Goal: Task Accomplishment & Management: Manage account settings

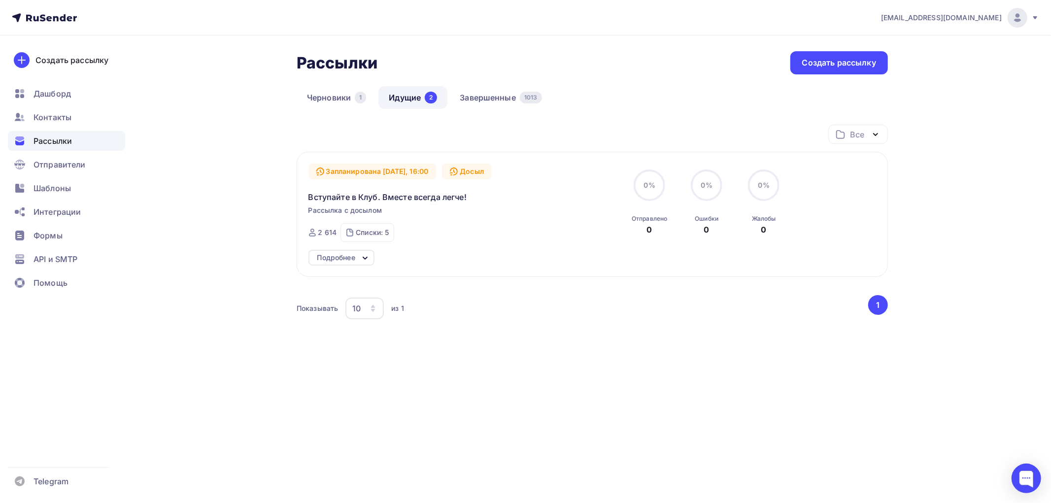
click at [359, 259] on div "Подробнее" at bounding box center [342, 258] width 66 height 16
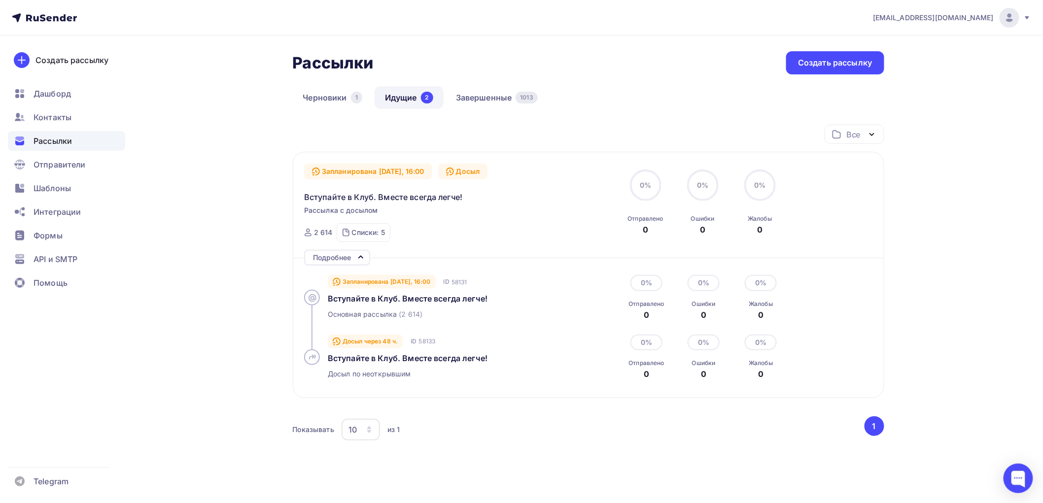
click at [357, 250] on div "Подробнее" at bounding box center [337, 258] width 66 height 16
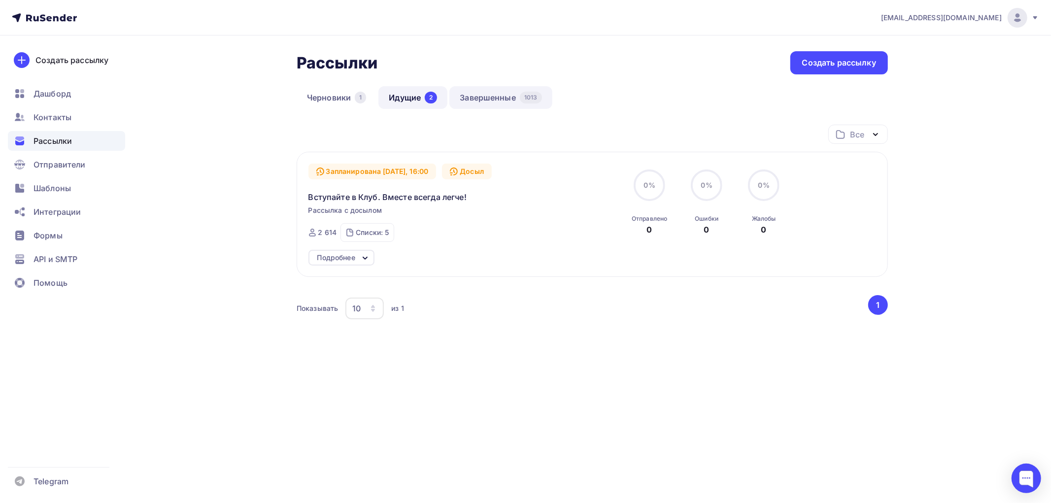
click at [499, 97] on link "Завершенные 1013" at bounding box center [500, 97] width 103 height 23
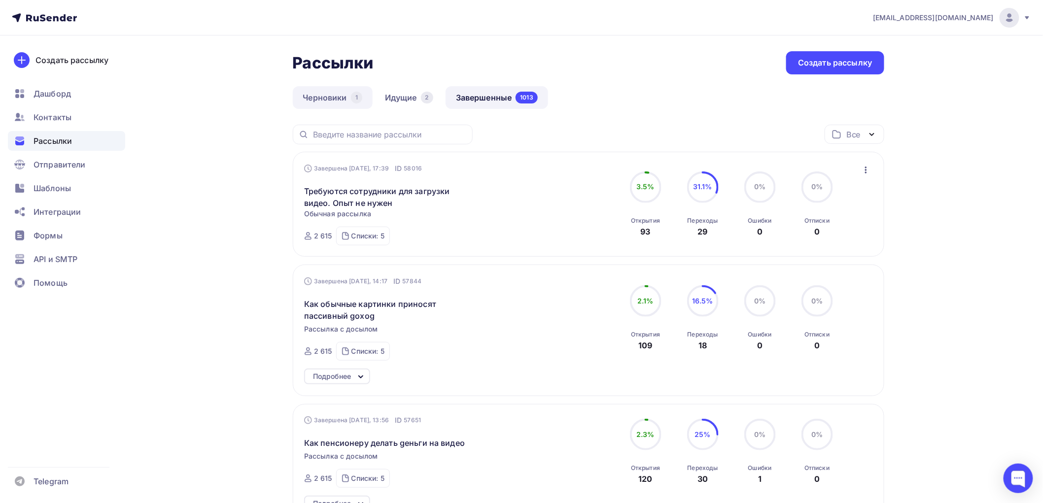
click at [329, 99] on link "Черновики 1" at bounding box center [333, 97] width 80 height 23
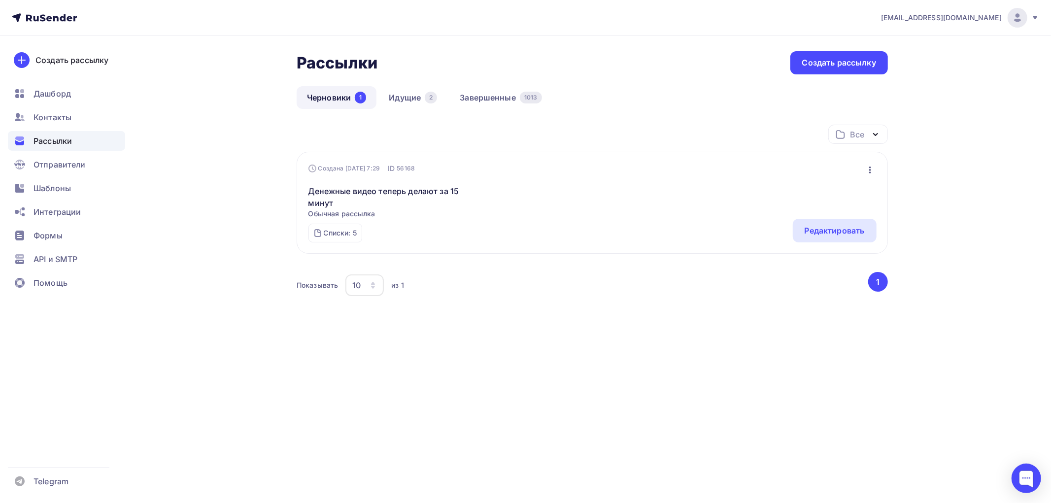
click at [865, 171] on icon "button" at bounding box center [870, 170] width 12 height 12
click at [824, 271] on div "Удалить" at bounding box center [827, 270] width 95 height 12
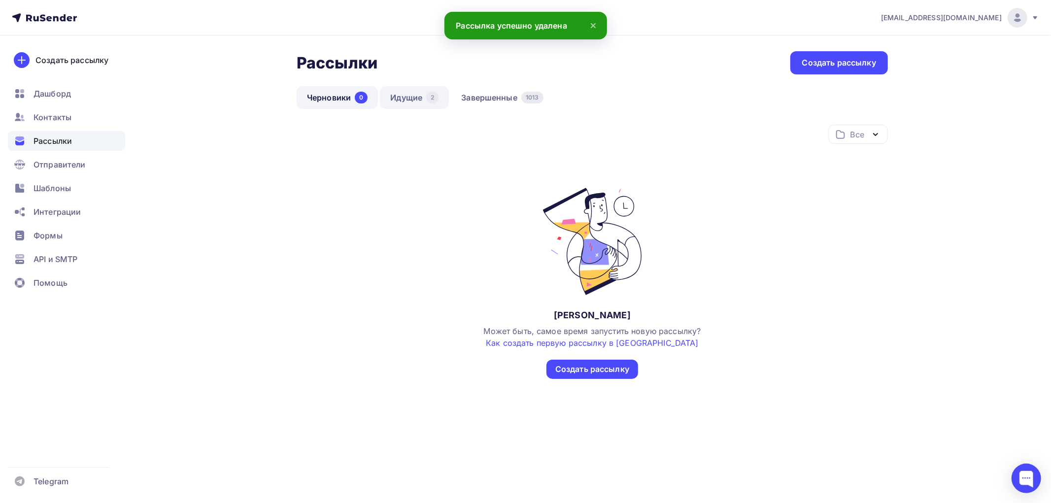
click at [414, 97] on link "Идущие 2" at bounding box center [414, 97] width 69 height 23
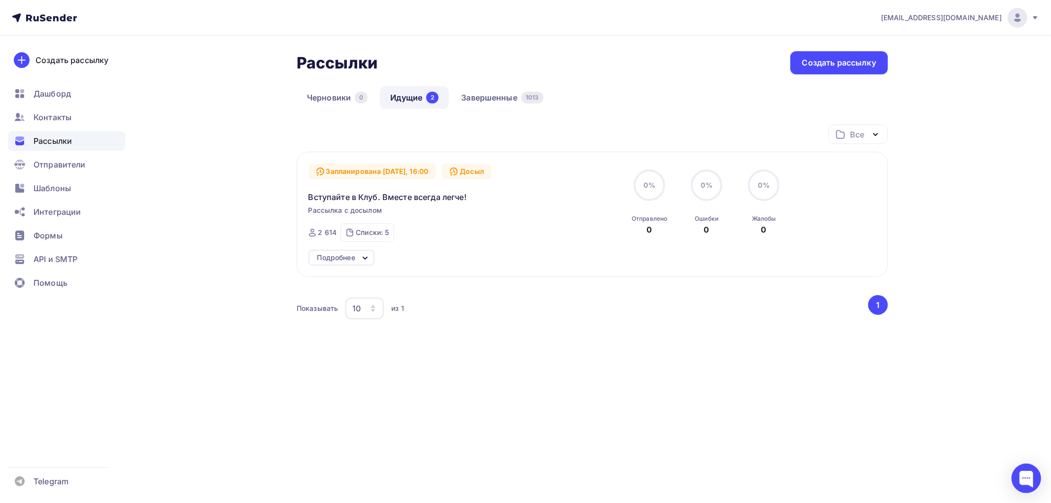
click at [351, 260] on div "Подробнее" at bounding box center [336, 258] width 38 height 12
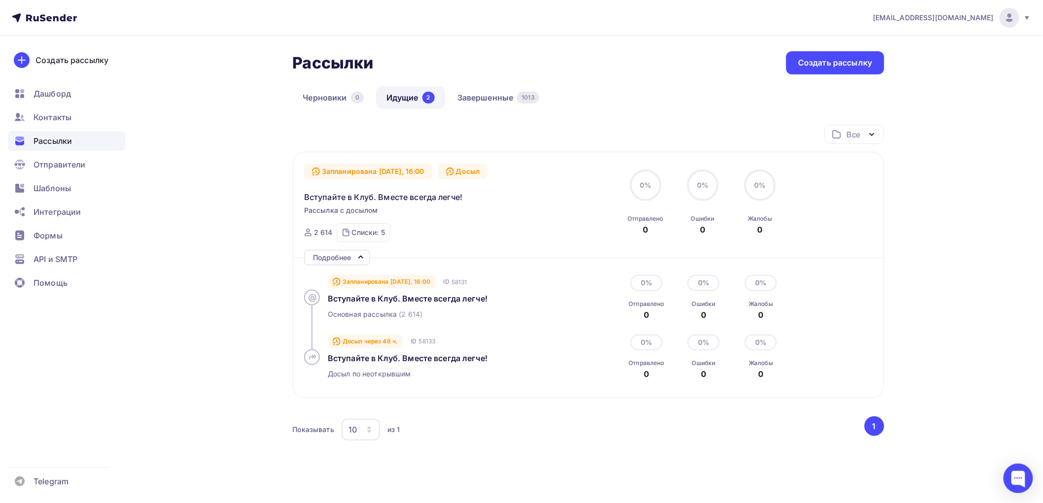
click at [351, 260] on div "Подробнее" at bounding box center [332, 258] width 38 height 12
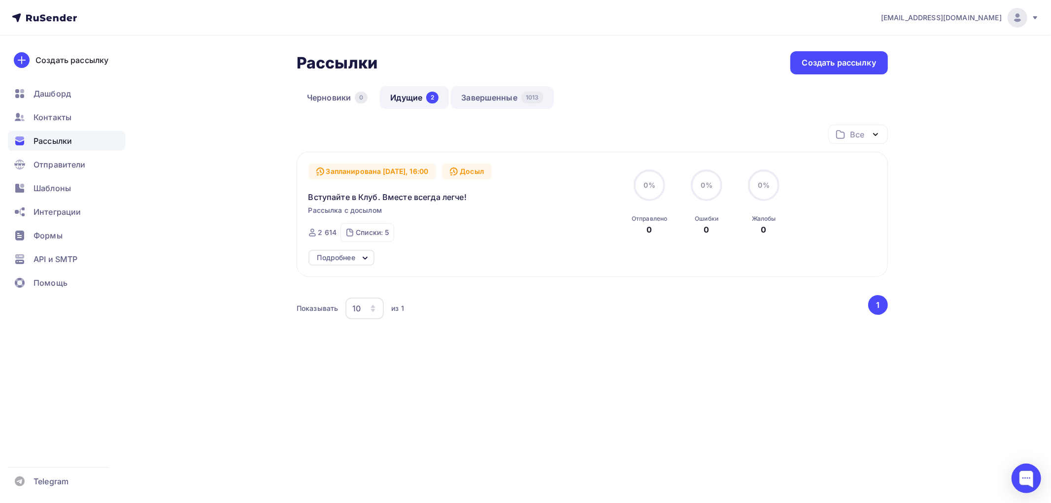
click at [483, 100] on link "Завершенные 1013" at bounding box center [502, 97] width 103 height 23
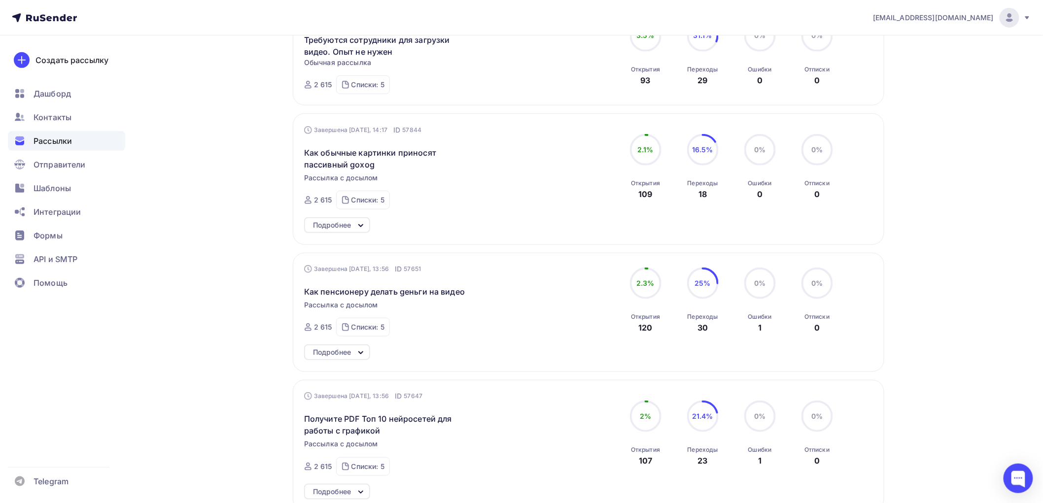
scroll to position [164, 0]
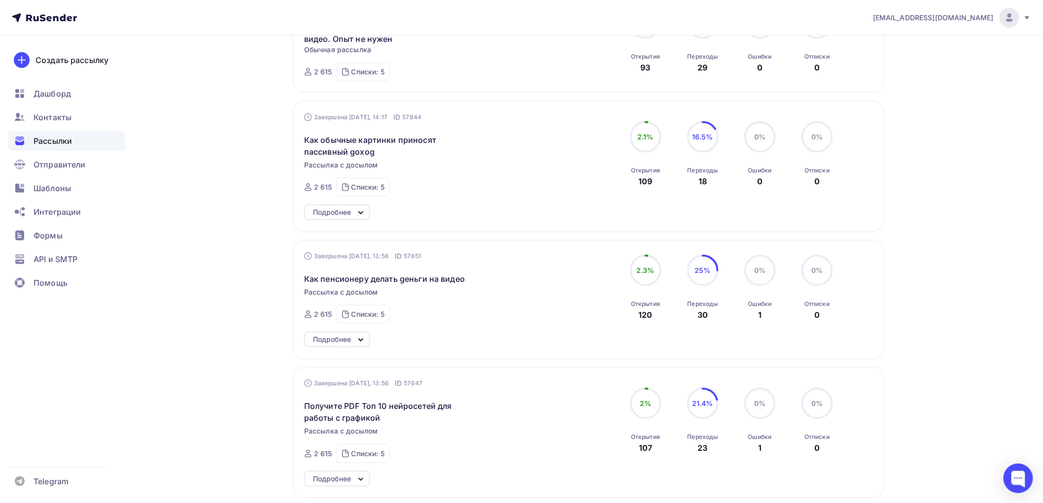
click at [355, 213] on icon at bounding box center [361, 213] width 12 height 12
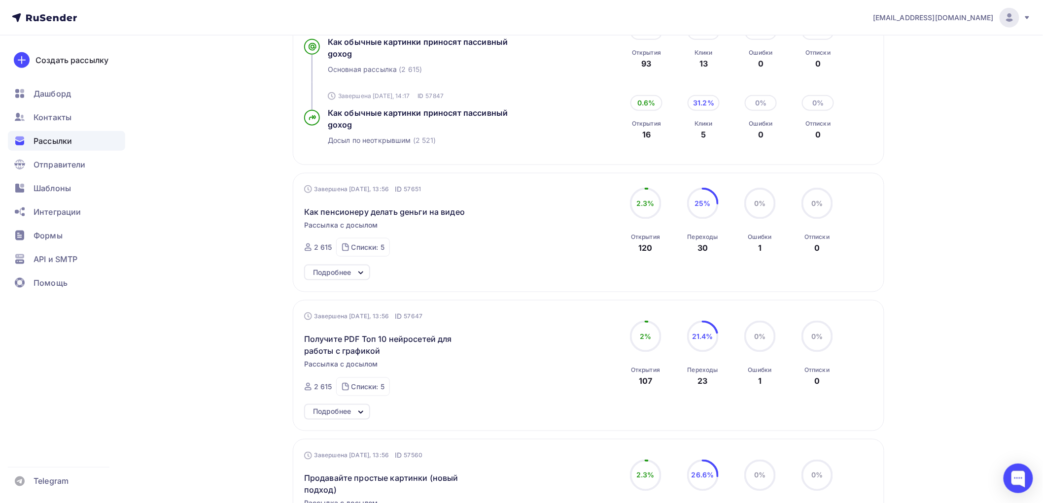
scroll to position [383, 0]
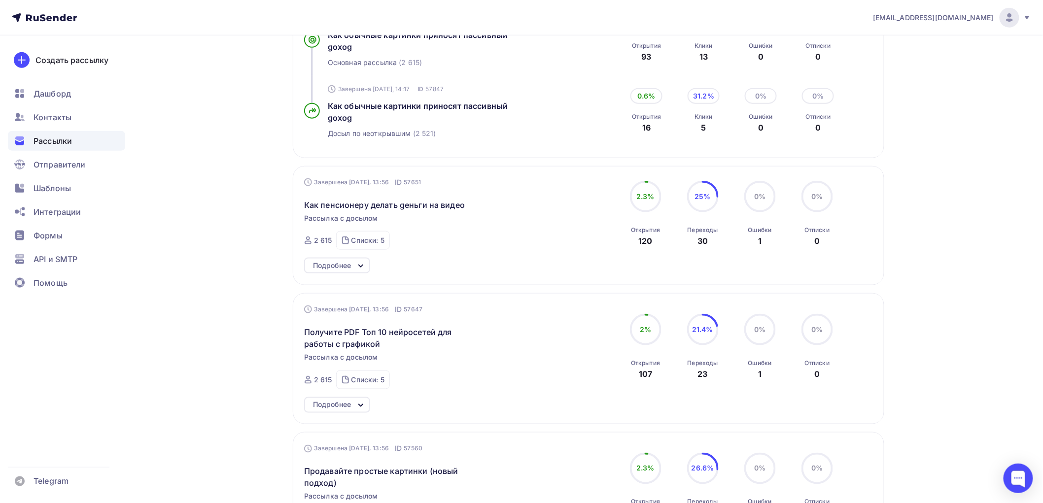
click at [351, 260] on div "Подробнее" at bounding box center [332, 266] width 38 height 12
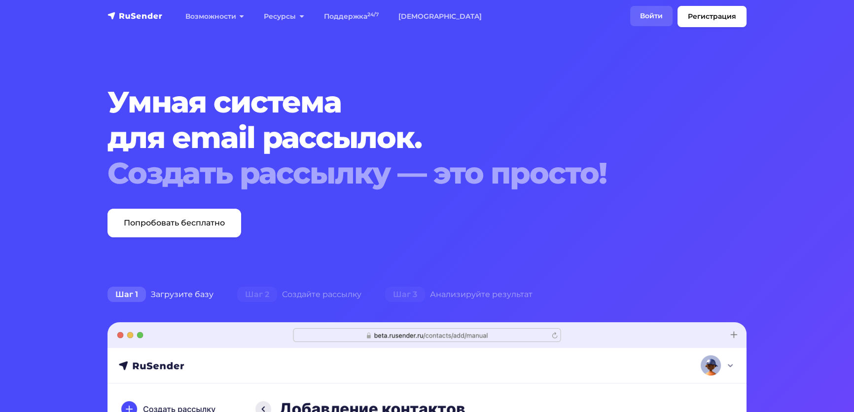
click at [630, 19] on link "Войти" at bounding box center [651, 16] width 42 height 20
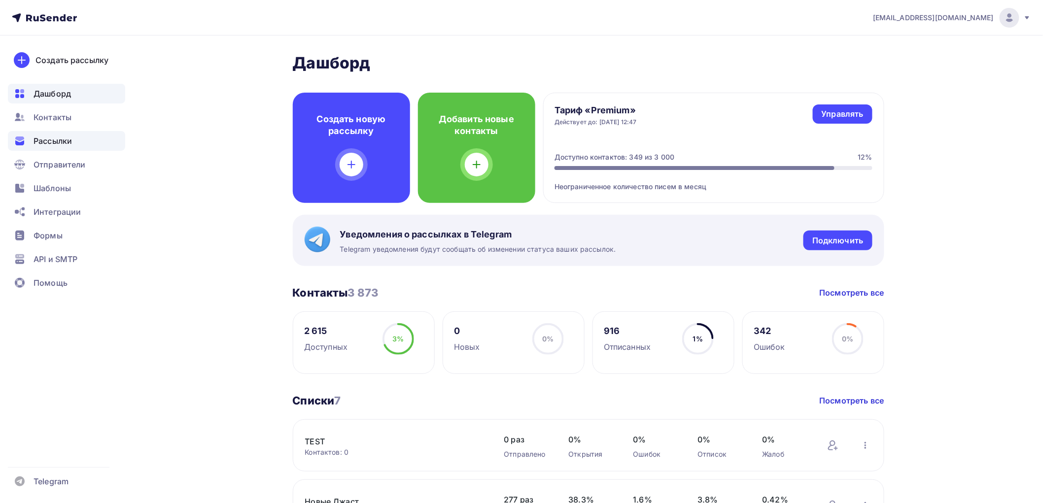
click at [49, 138] on span "Рассылки" at bounding box center [53, 141] width 38 height 12
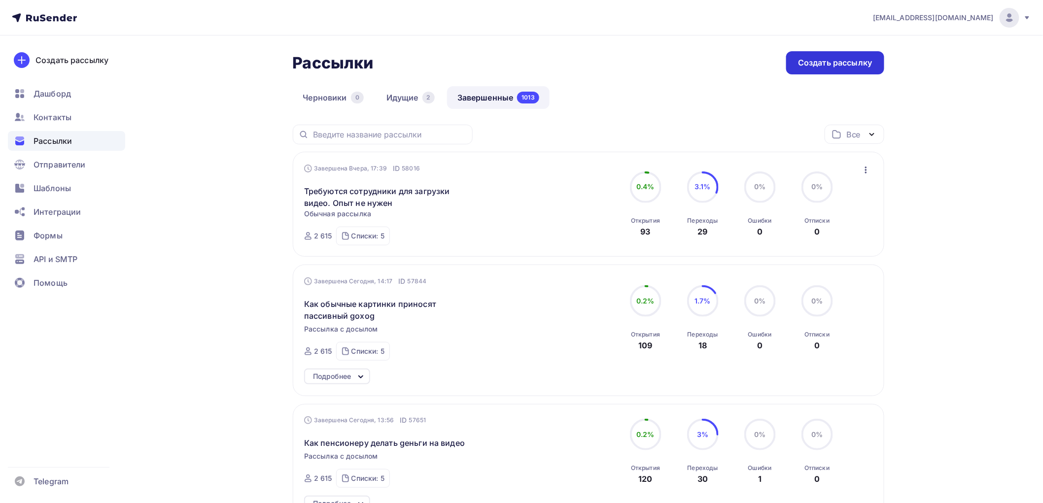
click at [821, 61] on div "Создать рассылку" at bounding box center [835, 62] width 74 height 11
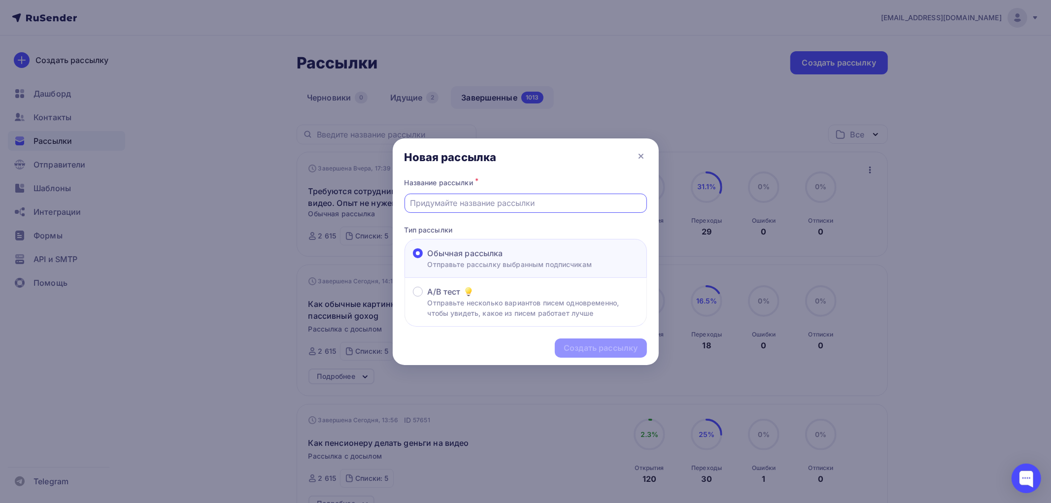
click at [439, 205] on input "text" at bounding box center [525, 203] width 231 height 12
drag, startPoint x: 544, startPoint y: 201, endPoint x: 429, endPoint y: 202, distance: 114.4
click at [398, 197] on div "Название рассылки * 2 простых способа для новичков Тип рассылки Обычная рассылк…" at bounding box center [526, 251] width 266 height 151
click at [539, 202] on input "2 простых способа для новичков" at bounding box center [525, 203] width 231 height 12
drag, startPoint x: 554, startPoint y: 202, endPoint x: 400, endPoint y: 206, distance: 154.3
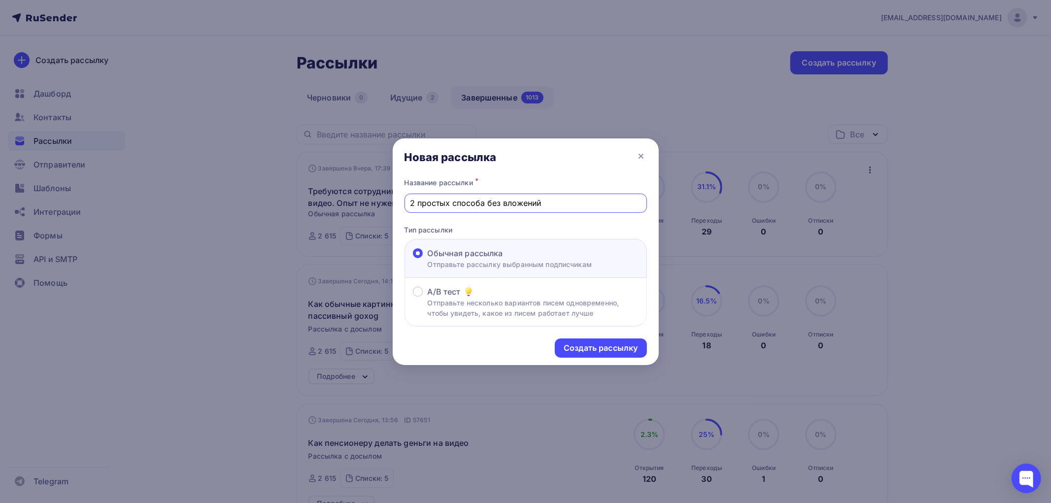
click at [400, 206] on div "Название рассылки * 2 простых способа без вложений Тип рассылки Обычная рассылк…" at bounding box center [526, 251] width 266 height 151
type input "2 простых способа без вложений"
click at [583, 350] on div "Создать рассылку" at bounding box center [601, 348] width 74 height 11
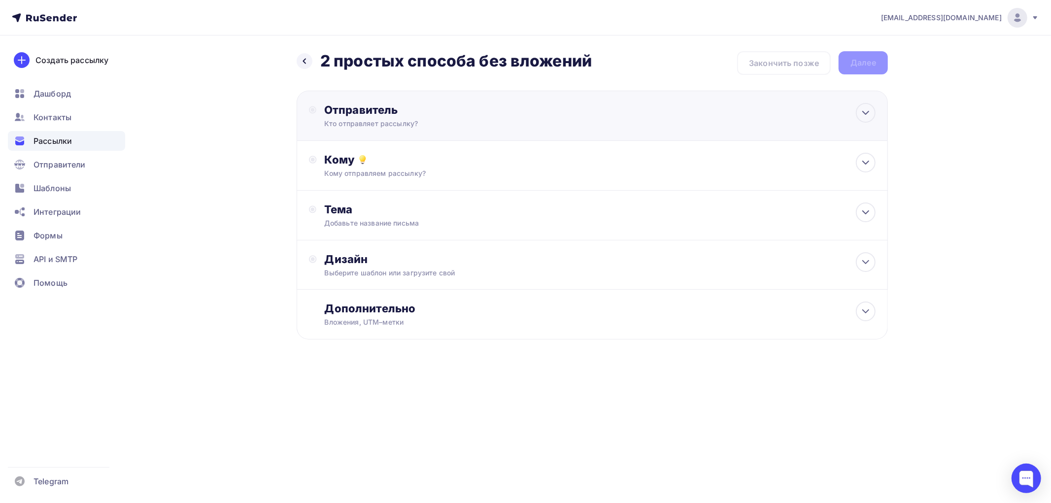
click at [377, 127] on div "Кто отправляет рассылку?" at bounding box center [420, 124] width 192 height 10
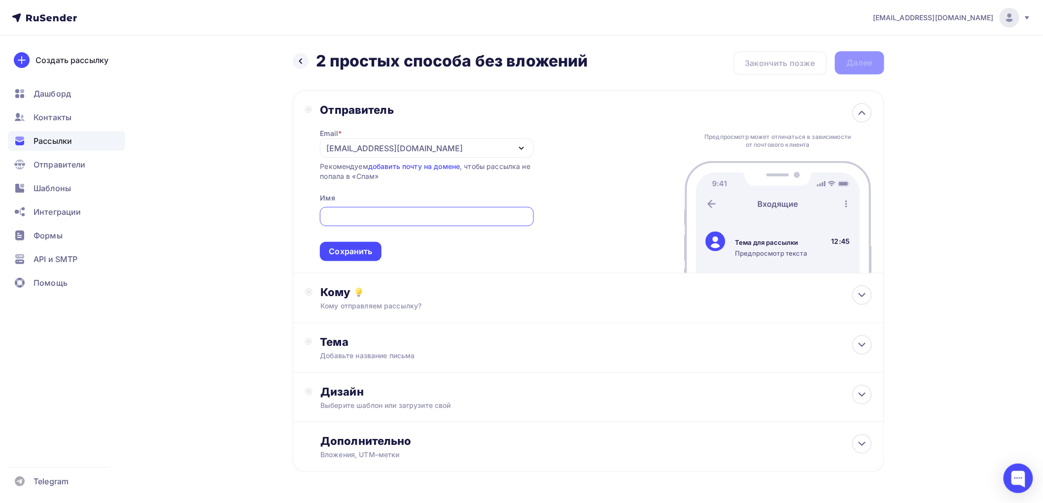
click at [379, 145] on div "[EMAIL_ADDRESS][DOMAIN_NAME]" at bounding box center [394, 148] width 137 height 12
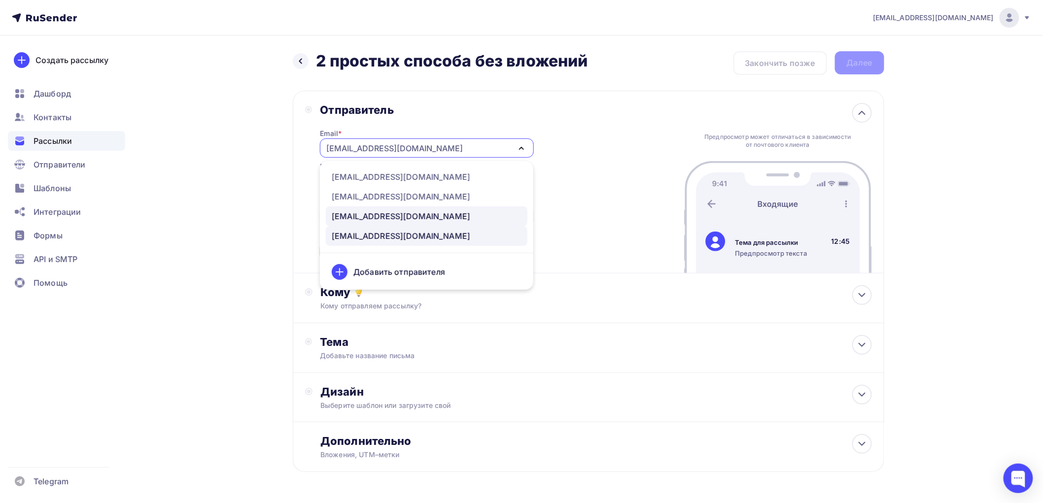
click at [369, 210] on div "host1701568@delowseti.ru" at bounding box center [401, 216] width 138 height 12
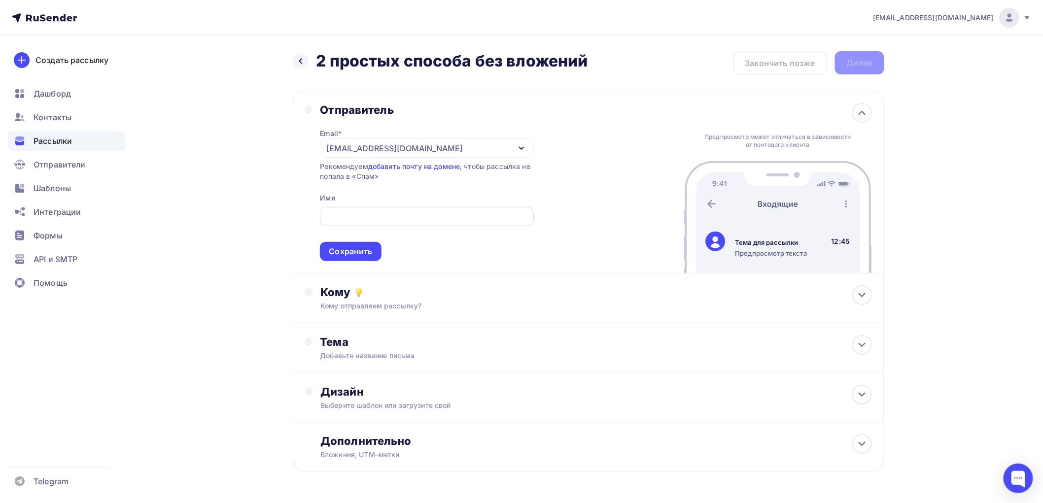
click at [367, 213] on input "text" at bounding box center [427, 217] width 202 height 12
type input "Павел Карнеев"
click at [369, 252] on div "Сохранить" at bounding box center [350, 251] width 43 height 11
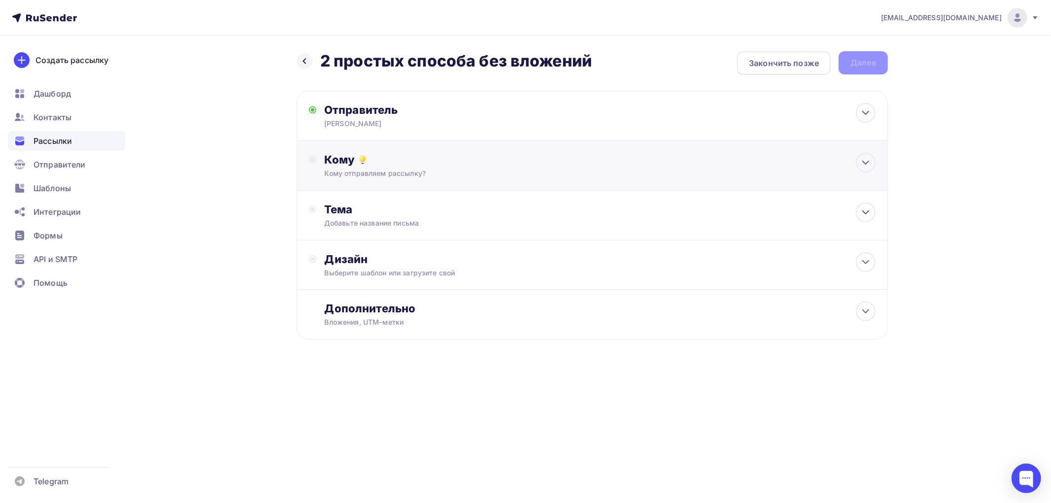
click at [346, 151] on div "Кому Кому отправляем рассылку? Списки получателей Выберите список Все списки id…" at bounding box center [592, 166] width 591 height 50
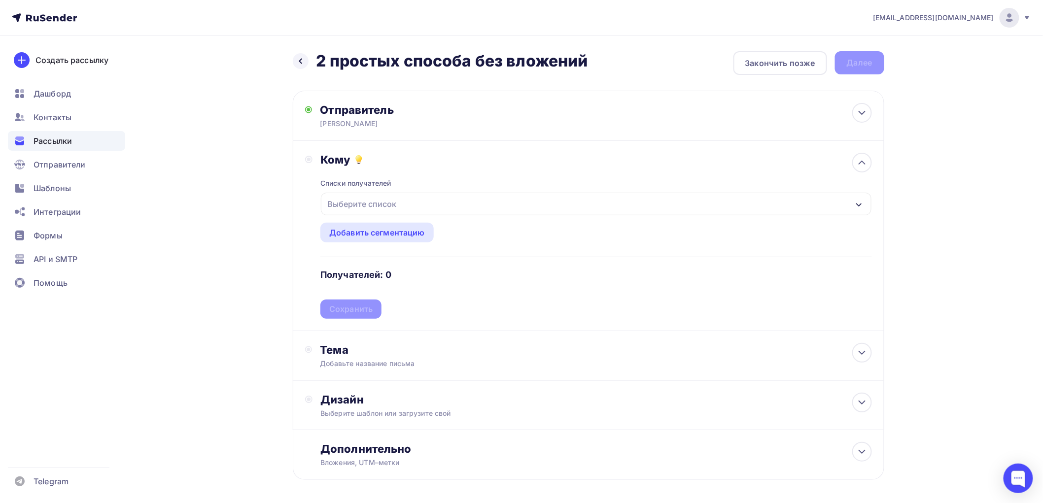
click at [339, 209] on div "Выберите список" at bounding box center [361, 204] width 77 height 18
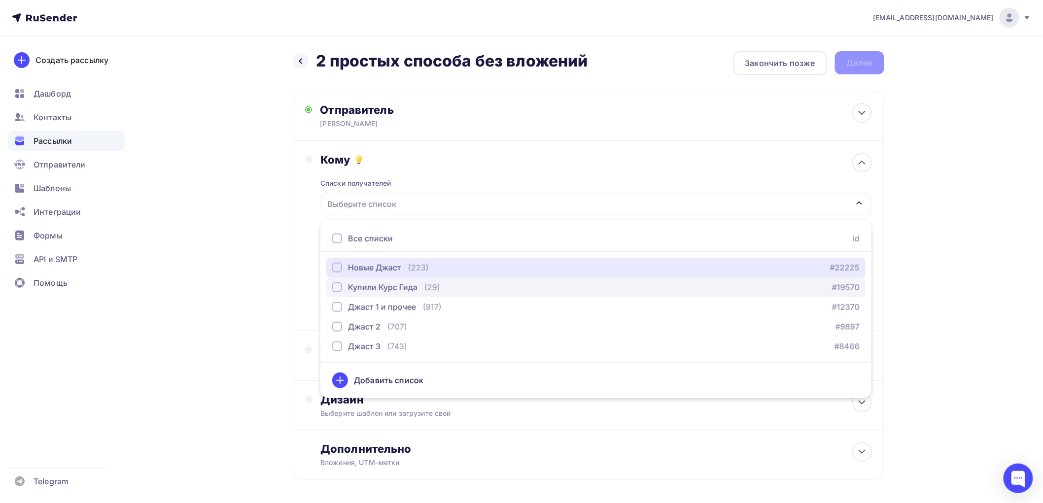
drag, startPoint x: 338, startPoint y: 267, endPoint x: 338, endPoint y: 278, distance: 11.3
click at [338, 267] on div "button" at bounding box center [337, 268] width 10 height 10
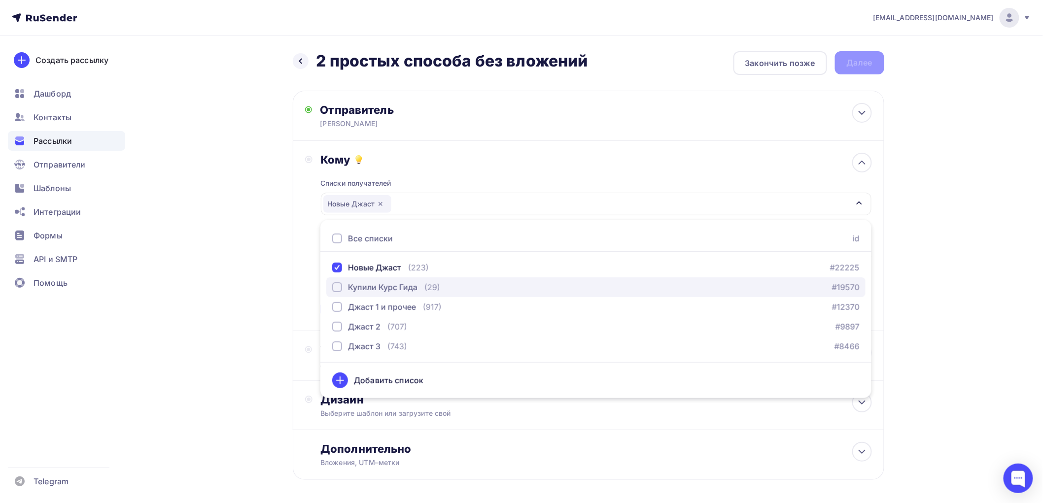
drag, startPoint x: 337, startPoint y: 284, endPoint x: 338, endPoint y: 292, distance: 8.4
click at [337, 286] on div "button" at bounding box center [337, 287] width 10 height 10
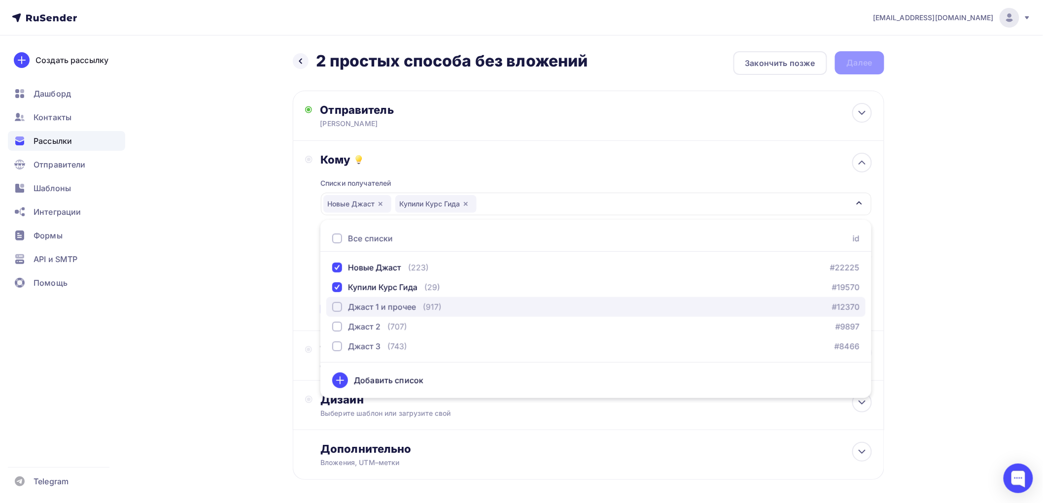
drag, startPoint x: 338, startPoint y: 301, endPoint x: 338, endPoint y: 309, distance: 7.9
click at [338, 303] on div "Джаст 1 и прочее" at bounding box center [374, 307] width 84 height 12
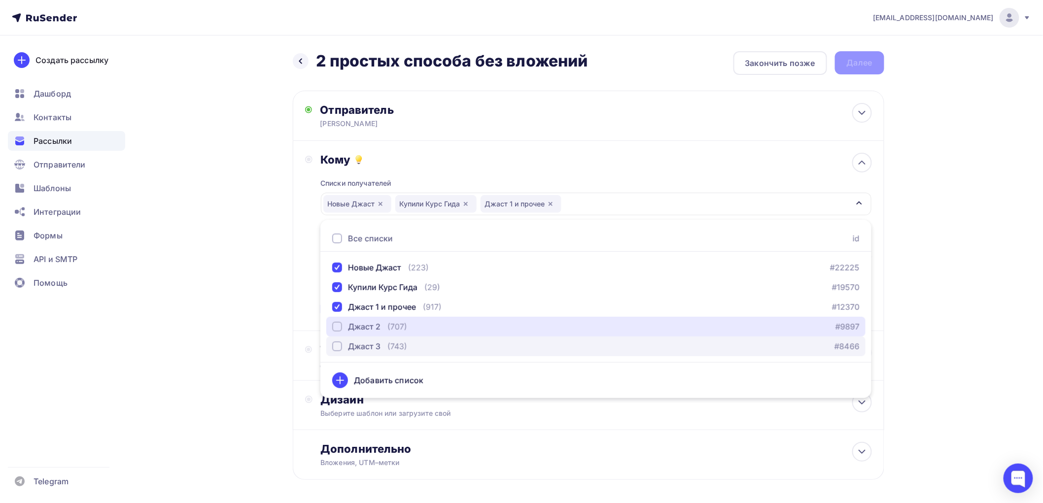
drag, startPoint x: 338, startPoint y: 325, endPoint x: 338, endPoint y: 338, distance: 12.3
click at [338, 328] on div "button" at bounding box center [337, 327] width 10 height 10
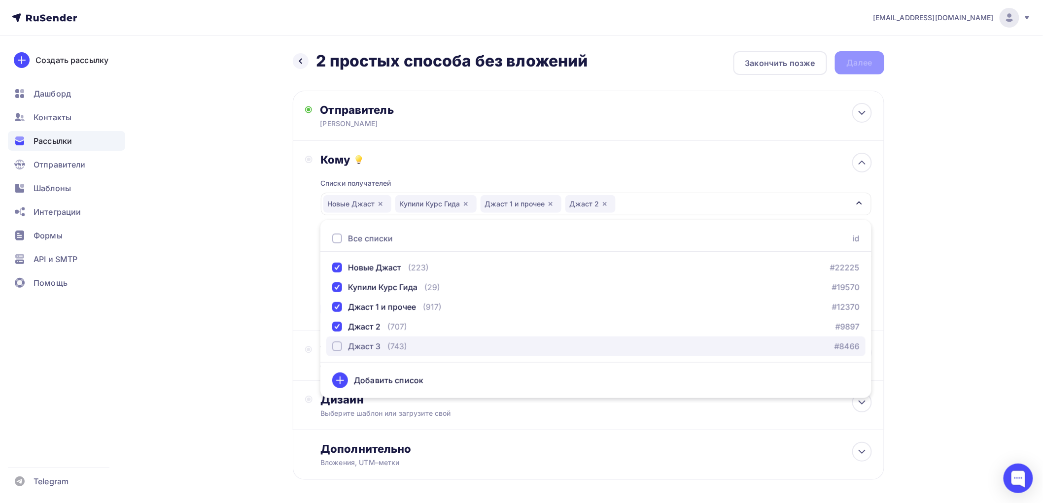
click at [337, 344] on div "button" at bounding box center [337, 347] width 10 height 10
click at [262, 345] on div "Назад 2 простых способа без вложений 2 простых способа без вложений Закончить п…" at bounding box center [522, 289] width 808 height 508
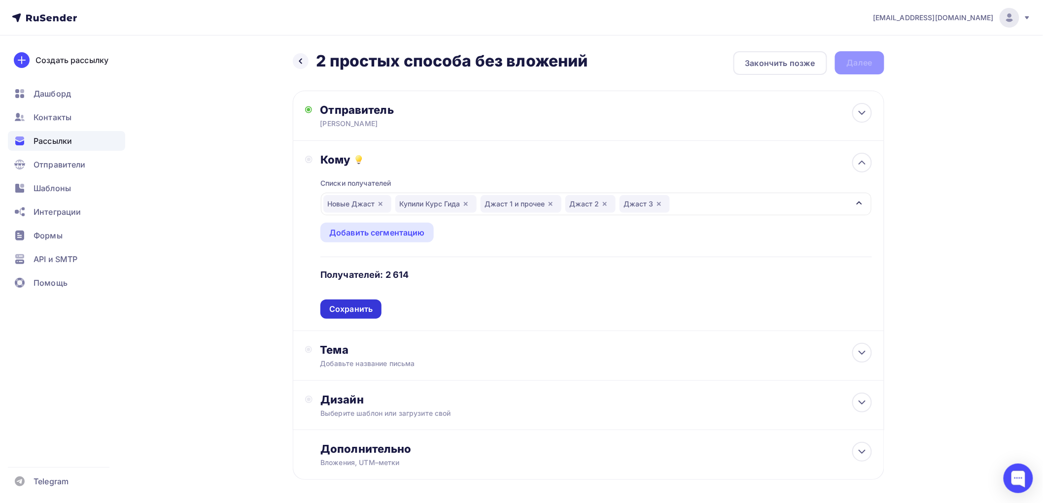
click at [368, 310] on div "Сохранить" at bounding box center [350, 309] width 43 height 11
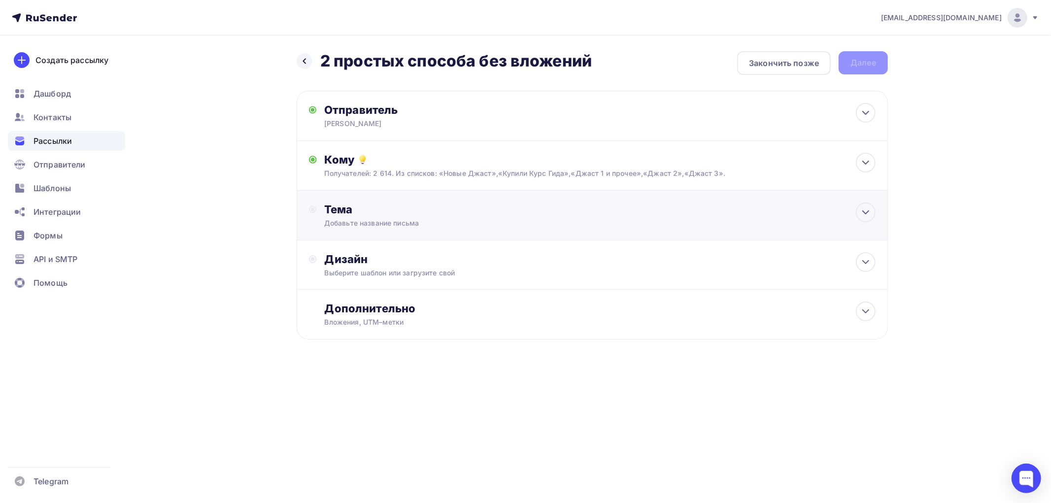
click at [343, 212] on div "Тема" at bounding box center [421, 210] width 195 height 14
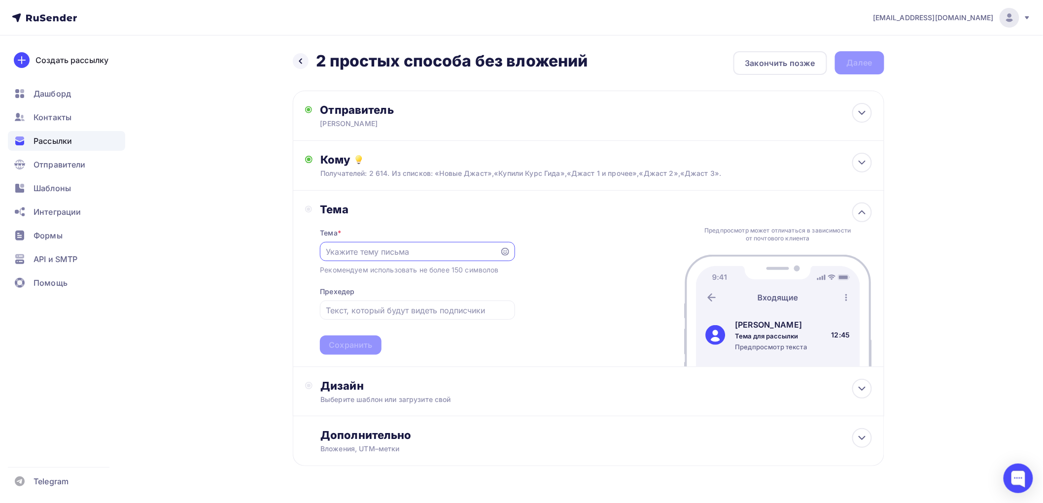
paste input "2 простых способа без вложений"
type input "2 простых способа без вложений"
click at [344, 344] on div "Сохранить" at bounding box center [350, 345] width 43 height 11
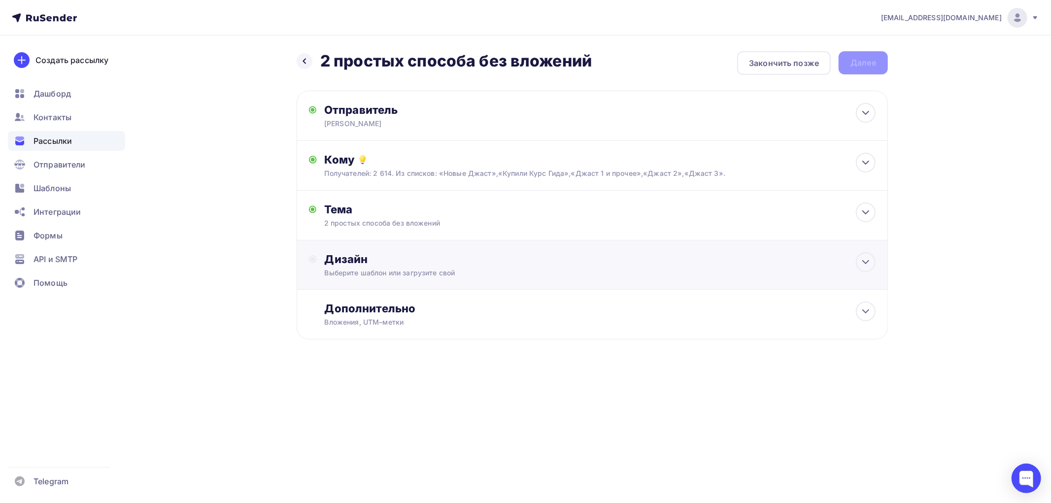
click at [344, 265] on div "Дизайн" at bounding box center [600, 259] width 551 height 14
click at [347, 299] on div "Выбрать шаблон" at bounding box center [368, 299] width 69 height 11
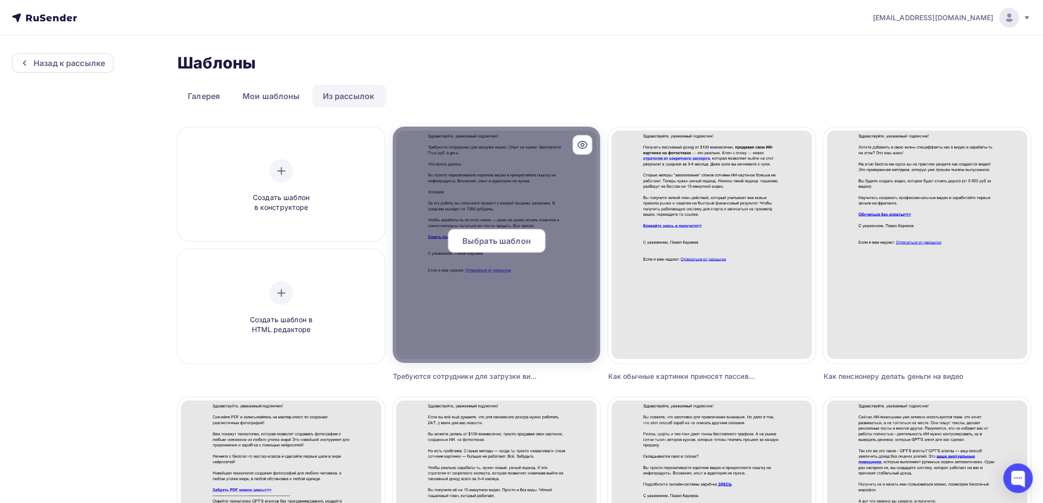
click at [477, 243] on span "Выбрать шаблон" at bounding box center [496, 241] width 69 height 12
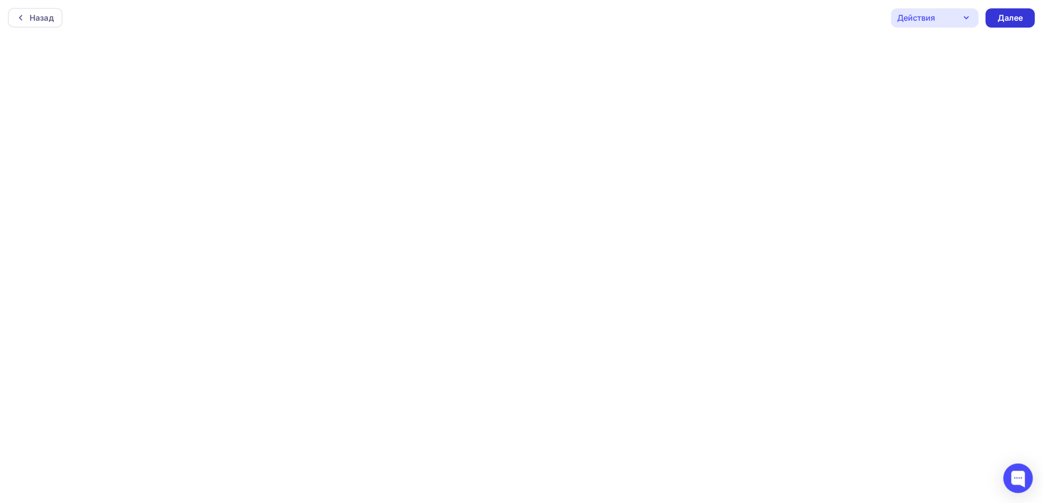
click at [1011, 22] on div "Далее" at bounding box center [1011, 17] width 26 height 11
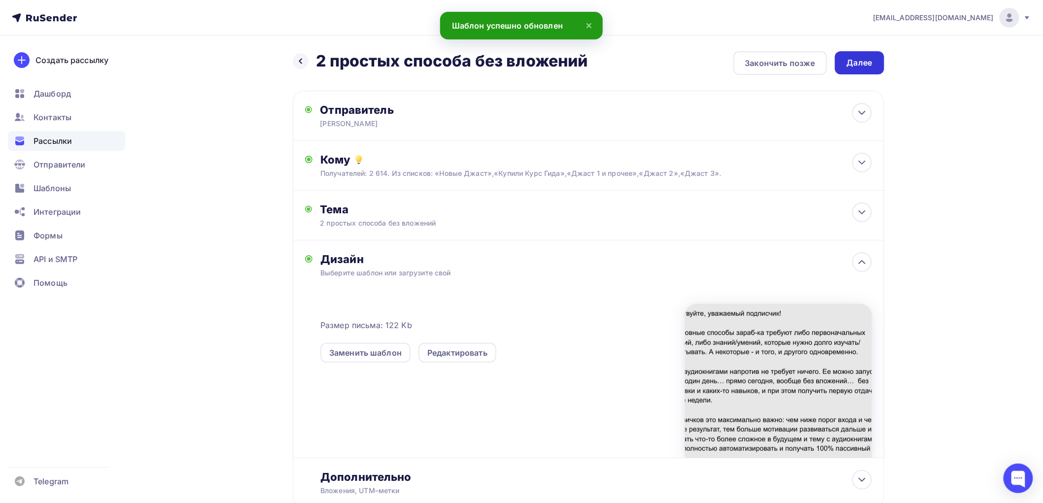
click at [856, 59] on div "Далее" at bounding box center [860, 62] width 26 height 11
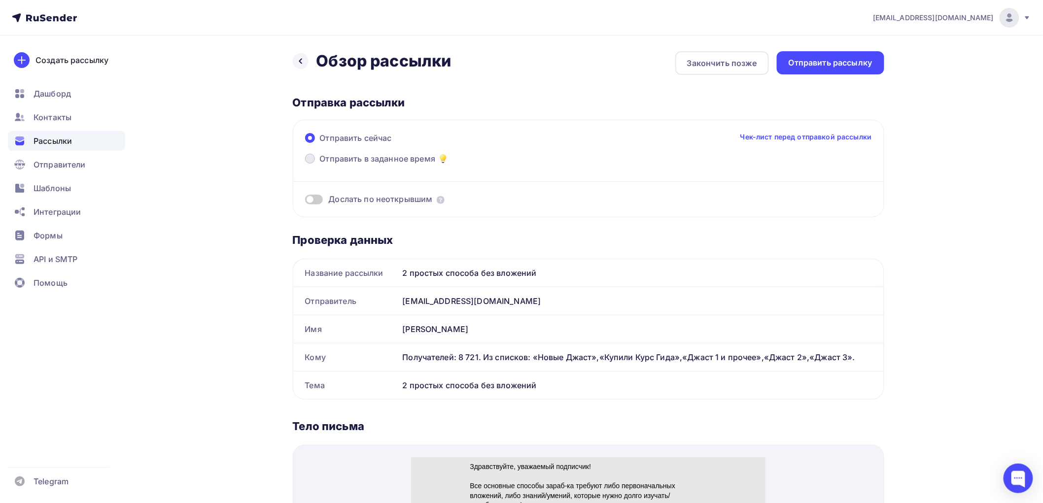
click at [310, 159] on span at bounding box center [310, 159] width 10 height 10
click at [320, 165] on input "Отправить в заданное время" at bounding box center [320, 165] width 0 height 0
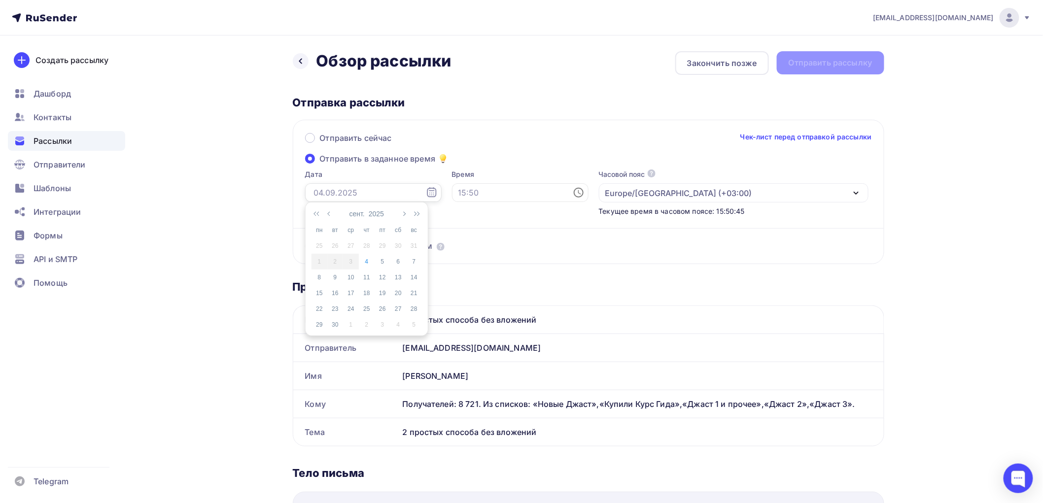
click at [336, 190] on input "text" at bounding box center [373, 192] width 137 height 19
click at [367, 261] on div "4" at bounding box center [367, 261] width 16 height 9
type input "04.09.2025"
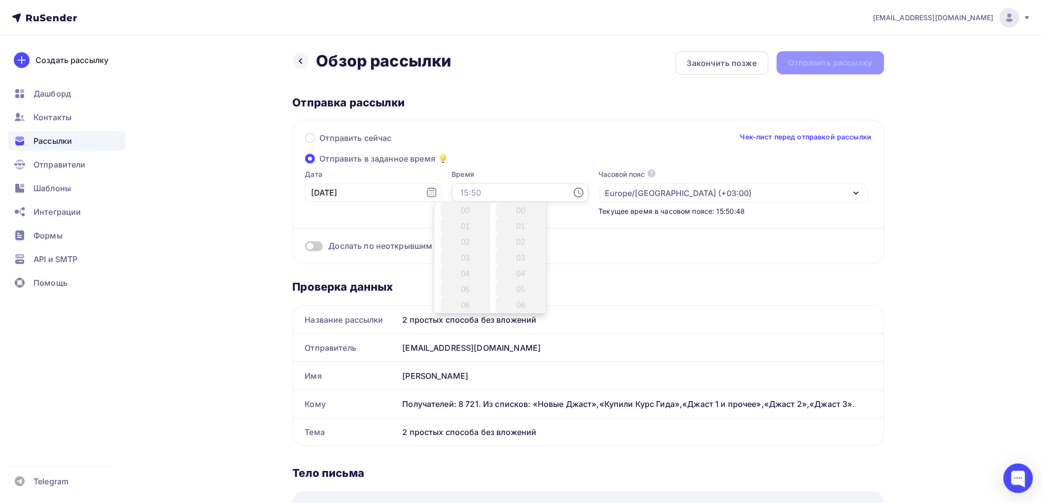
click at [476, 195] on input "text" at bounding box center [520, 192] width 137 height 19
click at [460, 229] on li "22" at bounding box center [467, 229] width 52 height 16
type input "22:00"
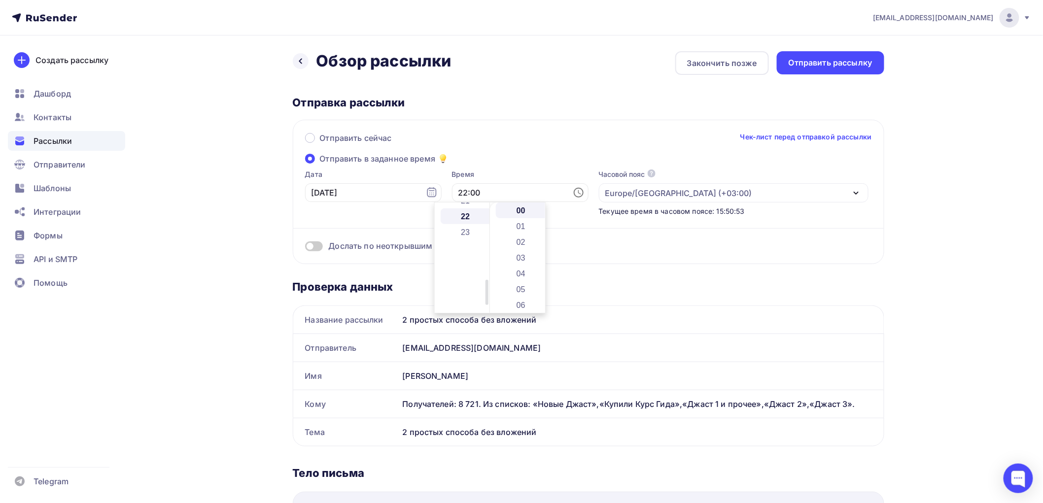
scroll to position [347, 0]
click at [321, 245] on span at bounding box center [314, 246] width 18 height 10
click at [305, 248] on input "checkbox" at bounding box center [305, 248] width 0 height 0
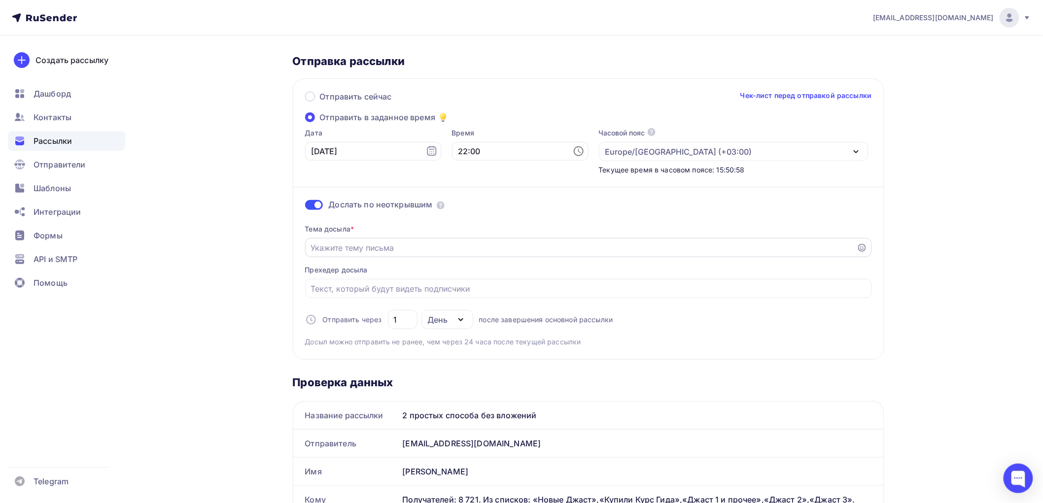
scroll to position [109, 0]
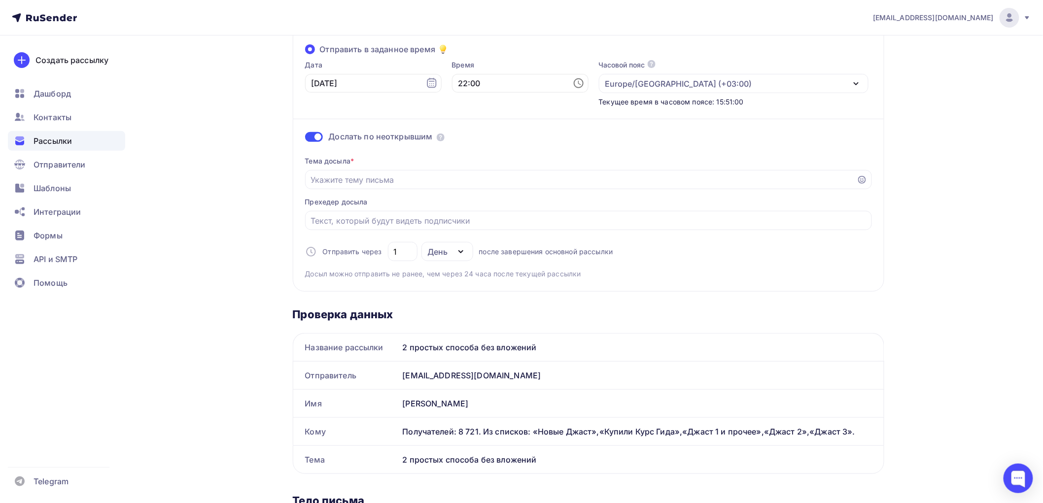
drag, startPoint x: 542, startPoint y: 346, endPoint x: 403, endPoint y: 344, distance: 139.0
click at [403, 344] on div "2 простых способа без вложений" at bounding box center [641, 348] width 485 height 28
copy div "2 простых способа без вложений"
paste input "2 простых способа без вложений"
type input "2 простых способа без вложений"
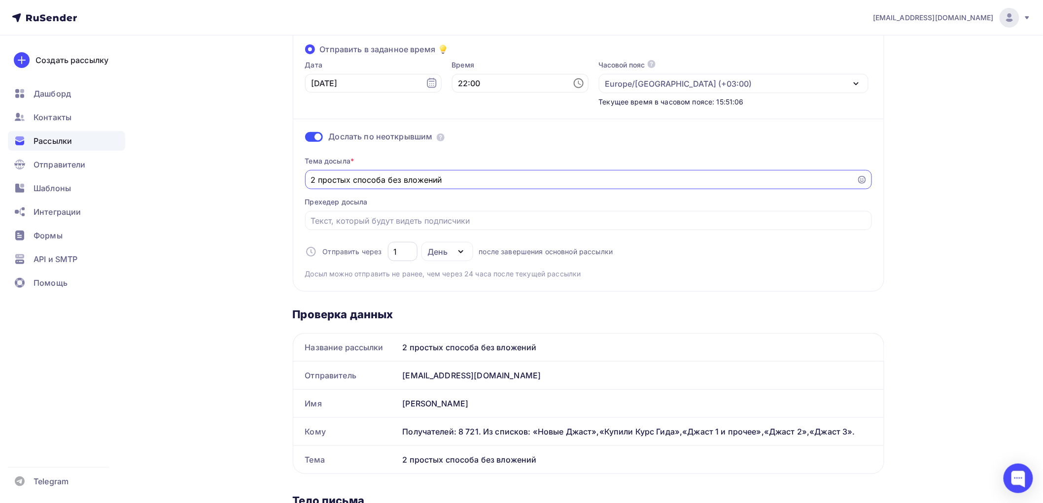
click at [401, 252] on input "1" at bounding box center [402, 252] width 18 height 12
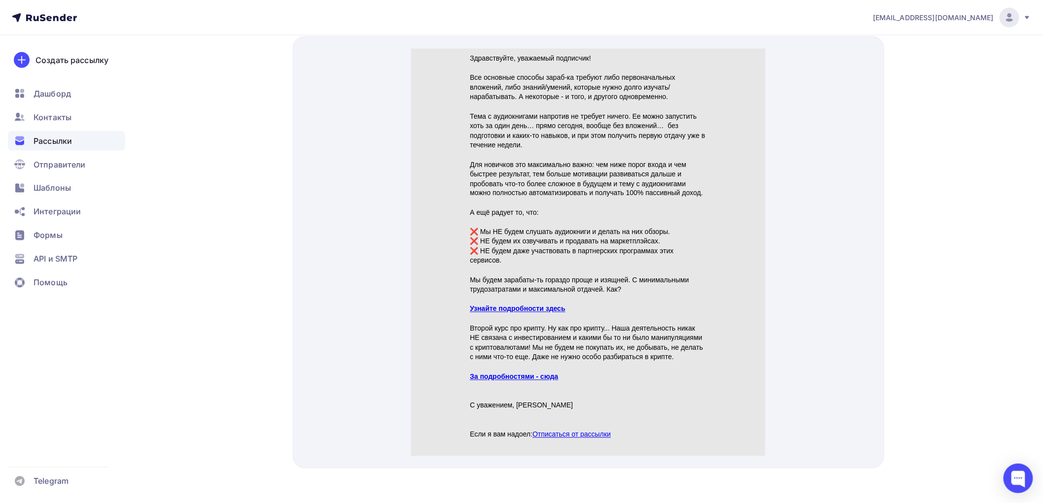
scroll to position [597, 0]
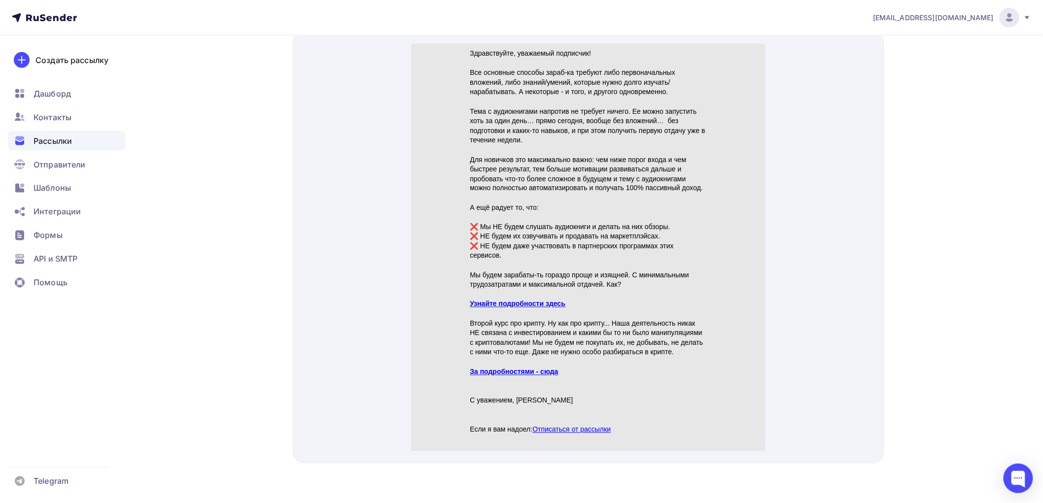
click at [552, 290] on link "Узнайте подробности здесь" at bounding box center [518, 292] width 96 height 8
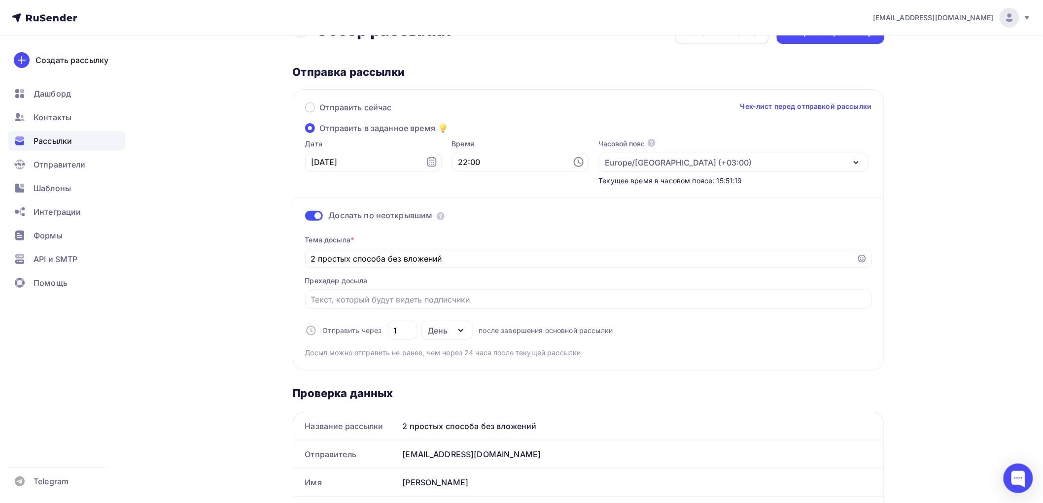
scroll to position [0, 0]
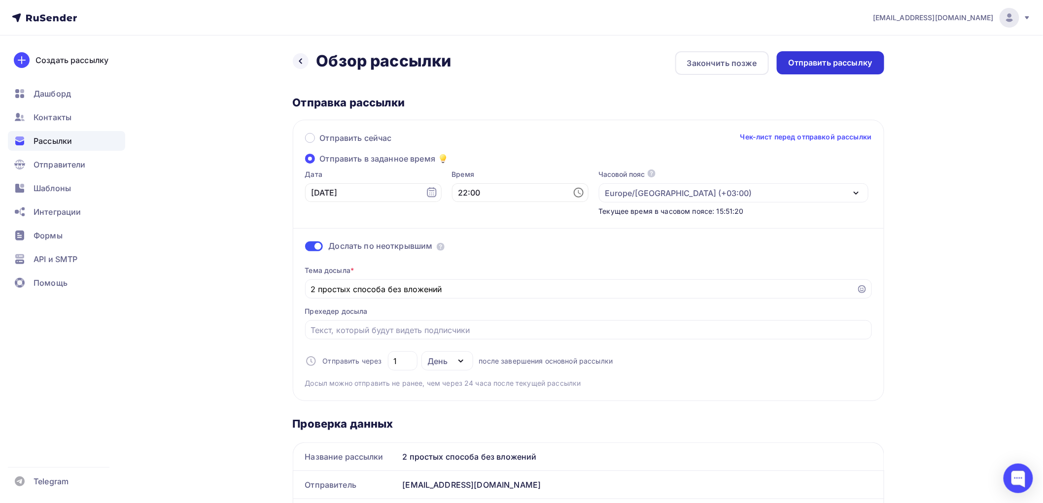
click at [825, 61] on div "Отправить рассылку" at bounding box center [831, 62] width 84 height 11
